Goal: Share content: Share content

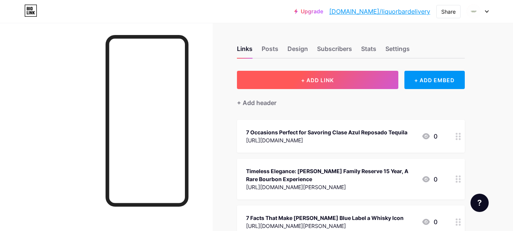
click at [308, 81] on span "+ ADD LINK" at bounding box center [317, 80] width 33 height 6
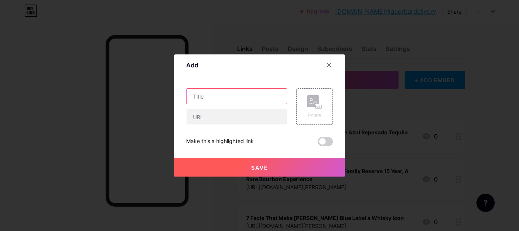
click at [233, 100] on input "text" at bounding box center [237, 96] width 100 height 15
paste input "From Tradition to Luxury The Story of [PERSON_NAME] 1942"
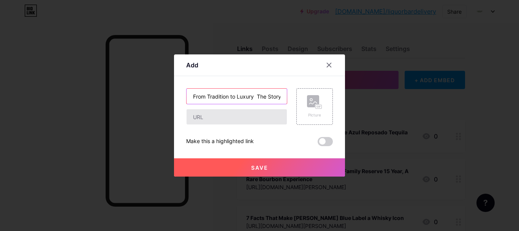
scroll to position [0, 47]
type input "From Tradition to Luxury The Story of [PERSON_NAME] 1942"
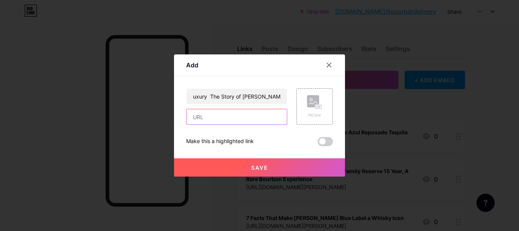
click at [239, 120] on input "text" at bounding box center [237, 116] width 100 height 15
paste input "[URL][DOMAIN_NAME][PERSON_NAME]"
type input "[URL][DOMAIN_NAME][PERSON_NAME]"
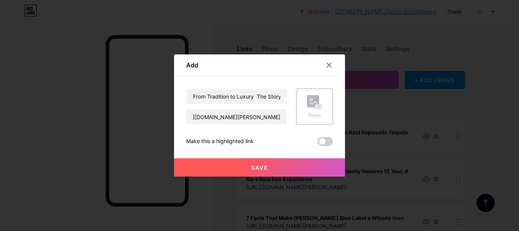
drag, startPoint x: 256, startPoint y: 169, endPoint x: 337, endPoint y: 166, distance: 80.6
click at [257, 168] on span "Save" at bounding box center [259, 167] width 17 height 6
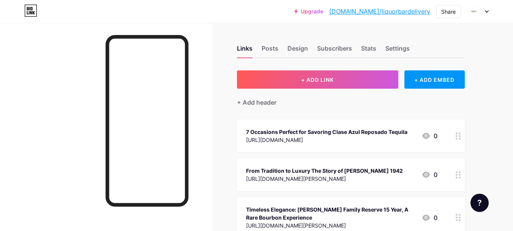
scroll to position [0, 0]
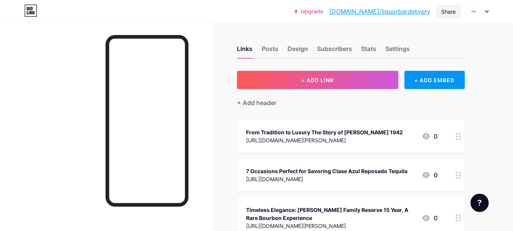
click at [445, 11] on div "Share" at bounding box center [448, 12] width 14 height 8
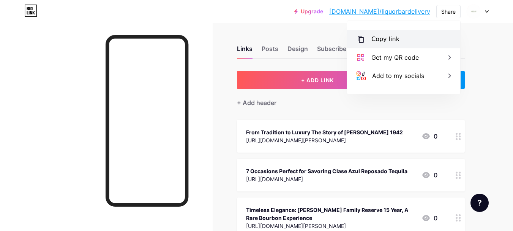
click at [388, 38] on div "Copy link" at bounding box center [386, 39] width 28 height 9
